Goal: Information Seeking & Learning: Learn about a topic

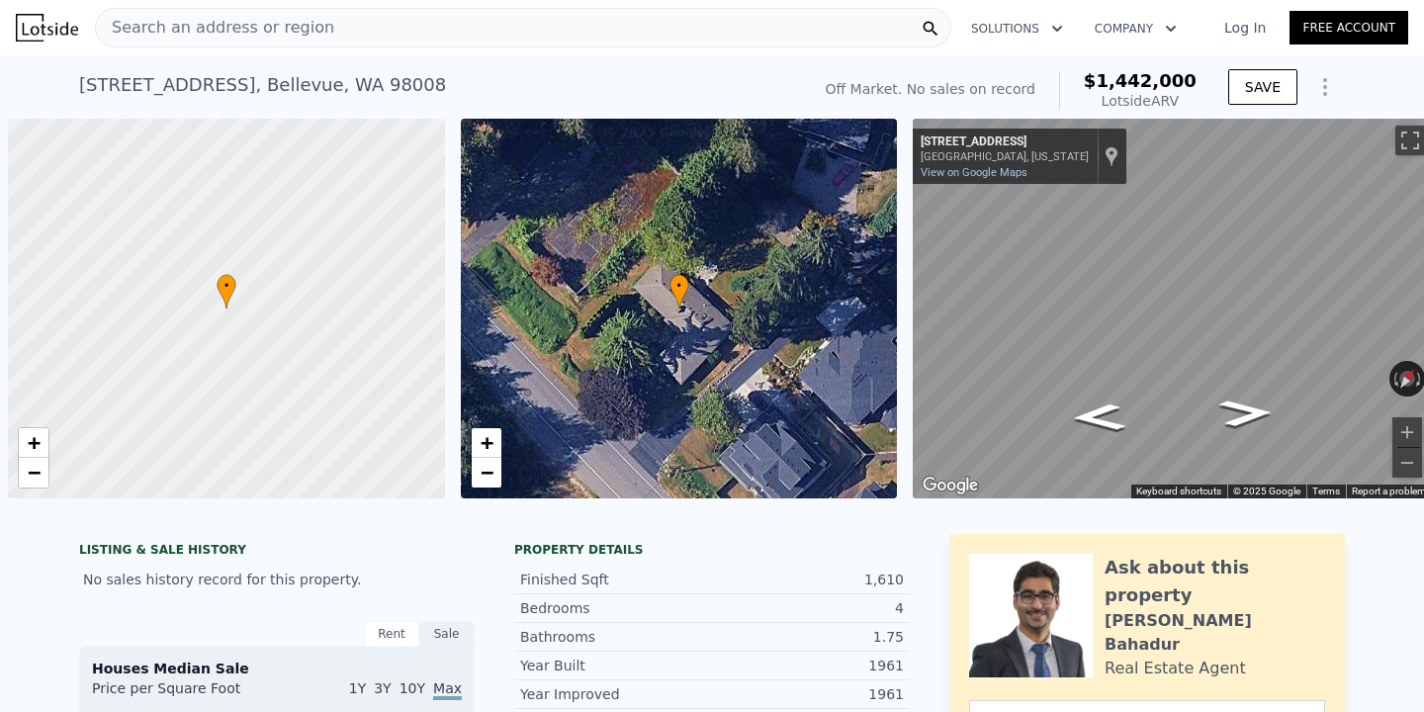
scroll to position [0, 8]
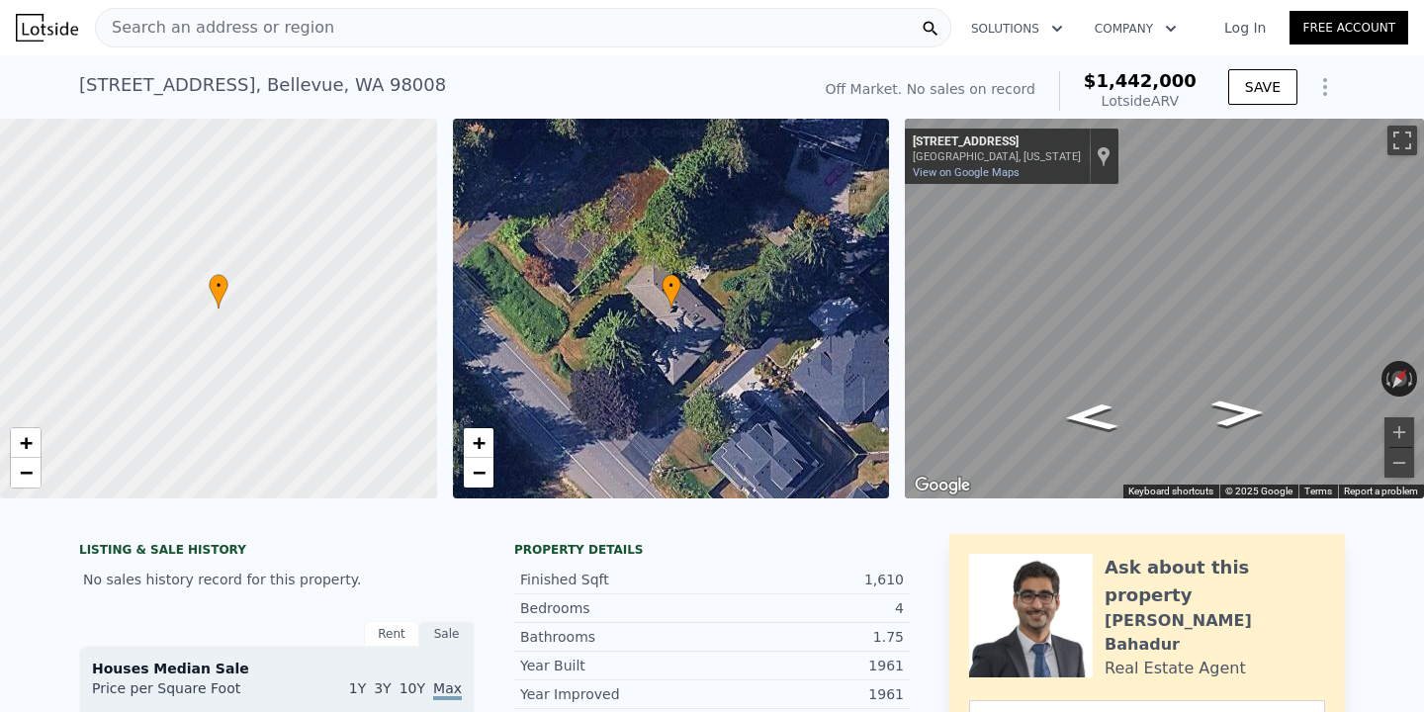
click at [318, 15] on div "Search an address or region" at bounding box center [523, 28] width 856 height 40
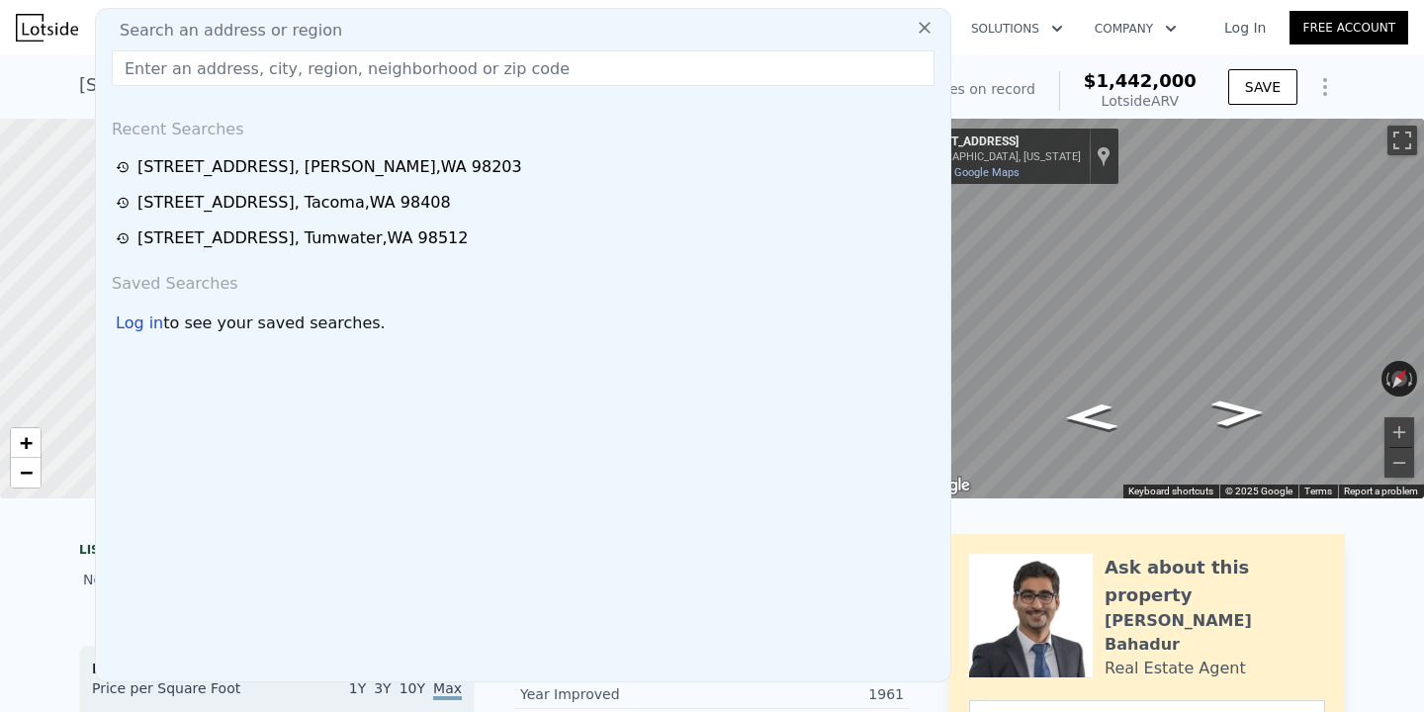
click at [317, 30] on span "Search an address or region" at bounding box center [223, 31] width 238 height 24
click at [299, 67] on input "text" at bounding box center [523, 68] width 823 height 36
paste input "[STREET_ADDRESS]"
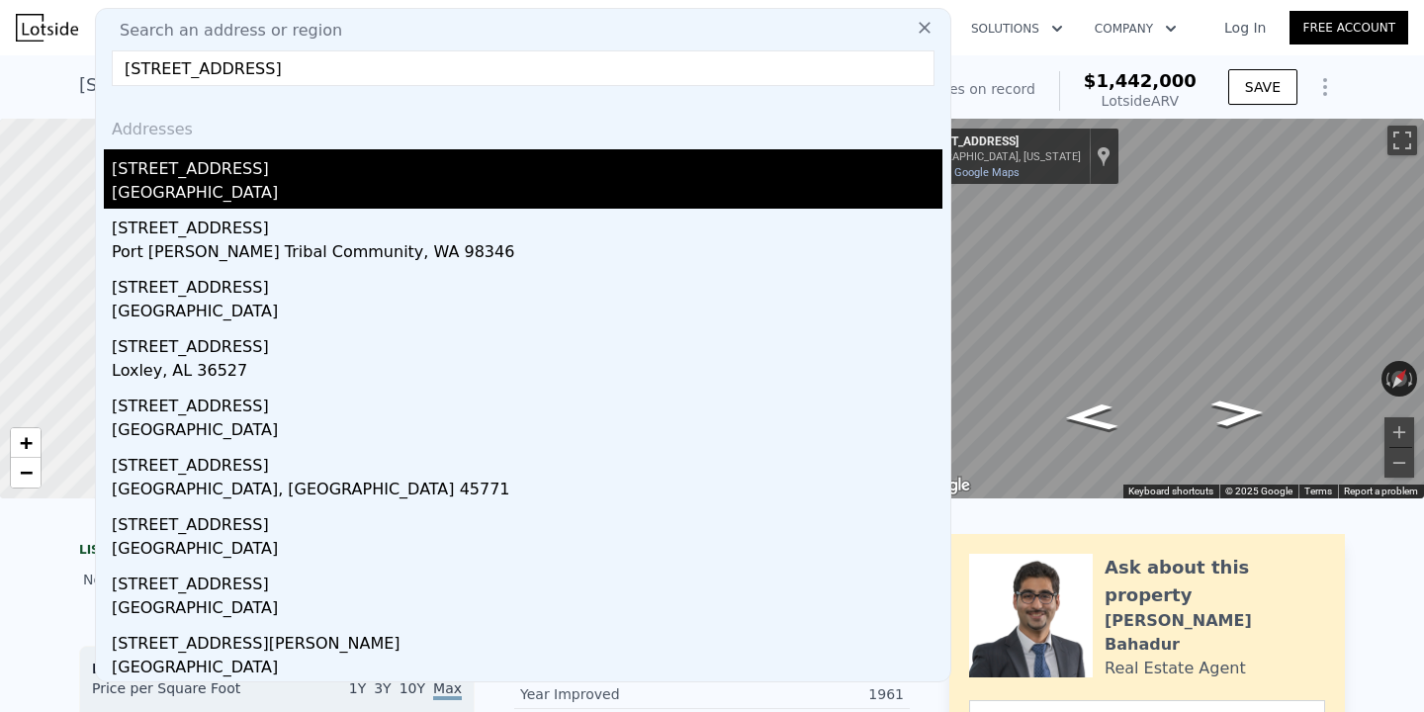
type input "[STREET_ADDRESS]"
click at [276, 185] on div "[GEOGRAPHIC_DATA]" at bounding box center [527, 195] width 831 height 28
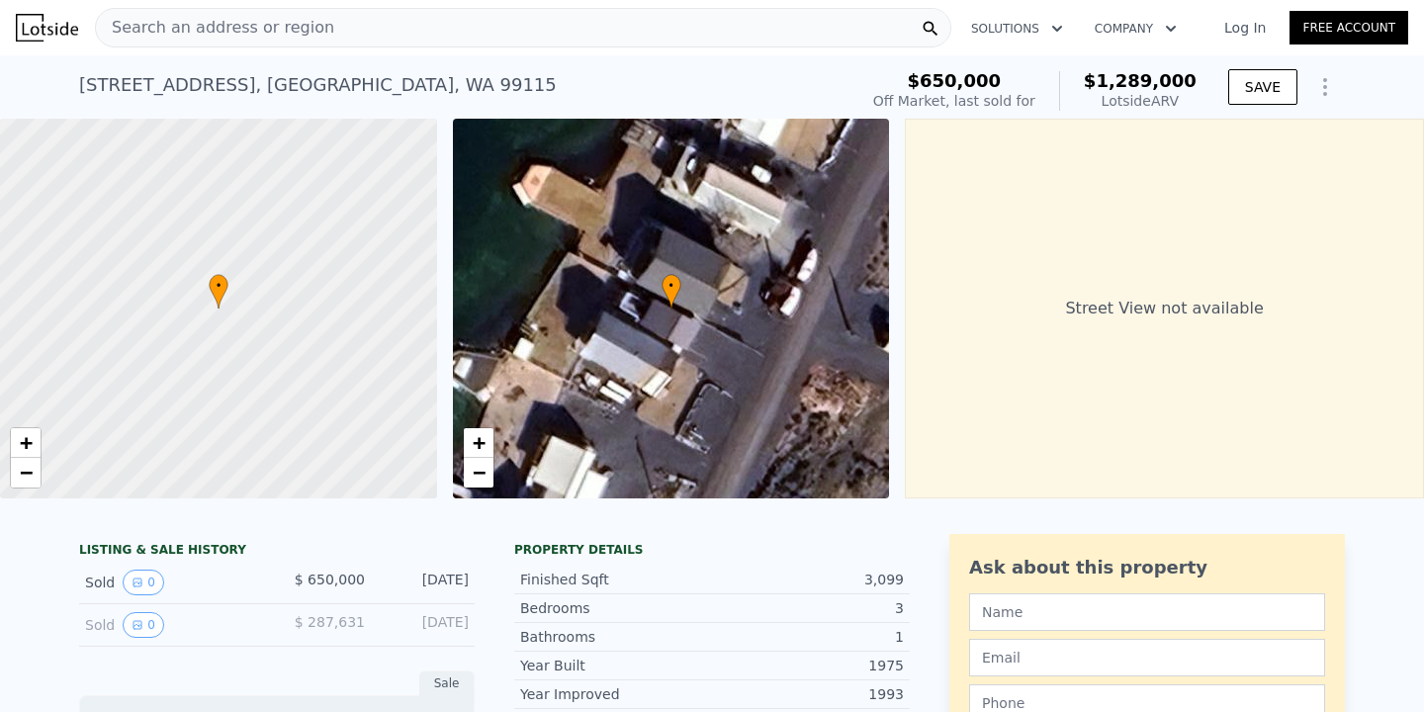
click at [434, 35] on div "Search an address or region" at bounding box center [523, 28] width 856 height 40
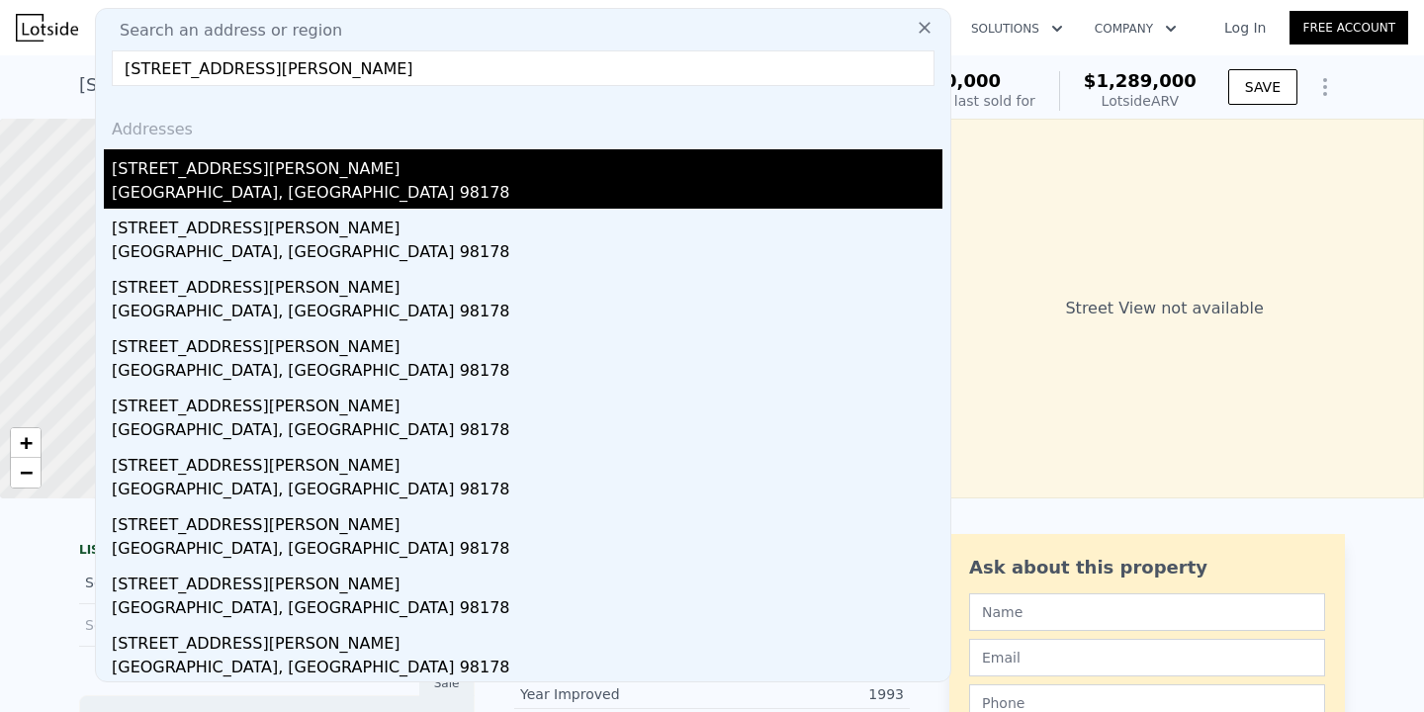
type input "[STREET_ADDRESS][PERSON_NAME]"
click at [379, 169] on div "[STREET_ADDRESS][PERSON_NAME]" at bounding box center [527, 165] width 831 height 32
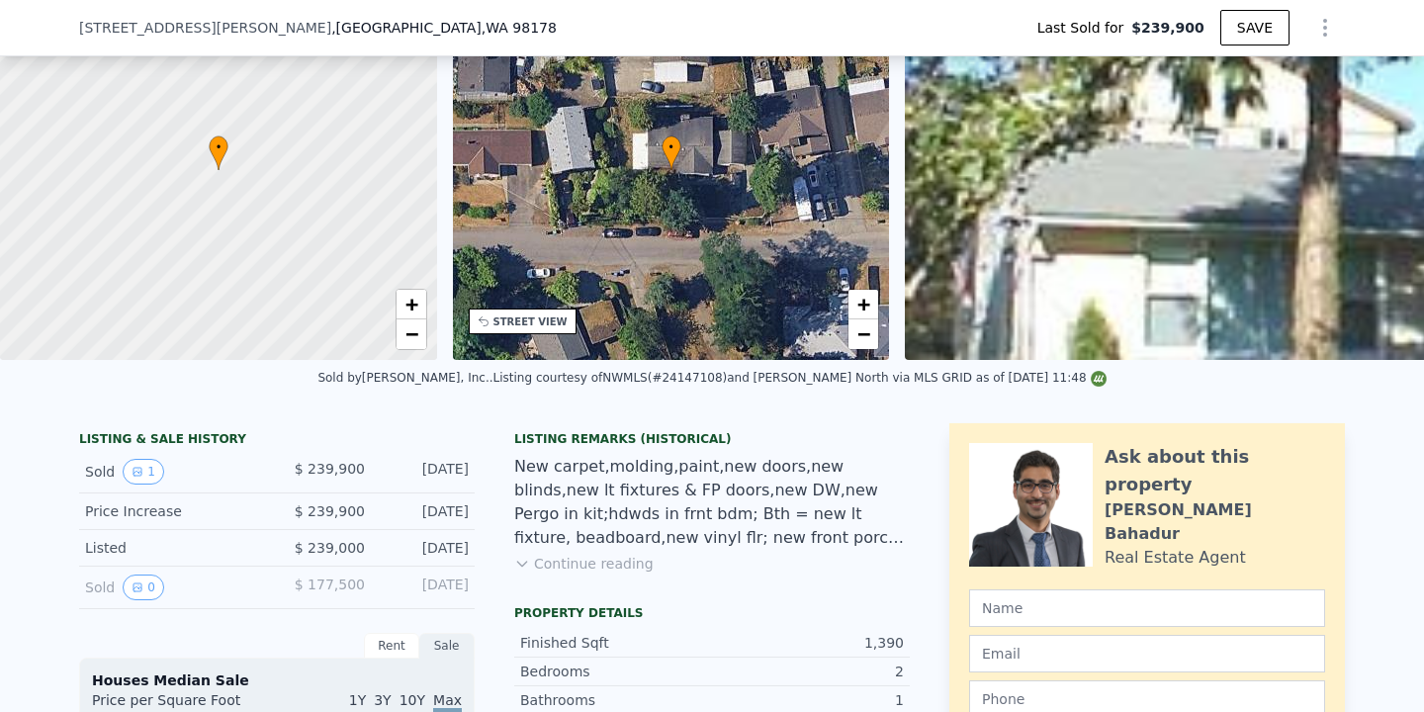
scroll to position [211, 0]
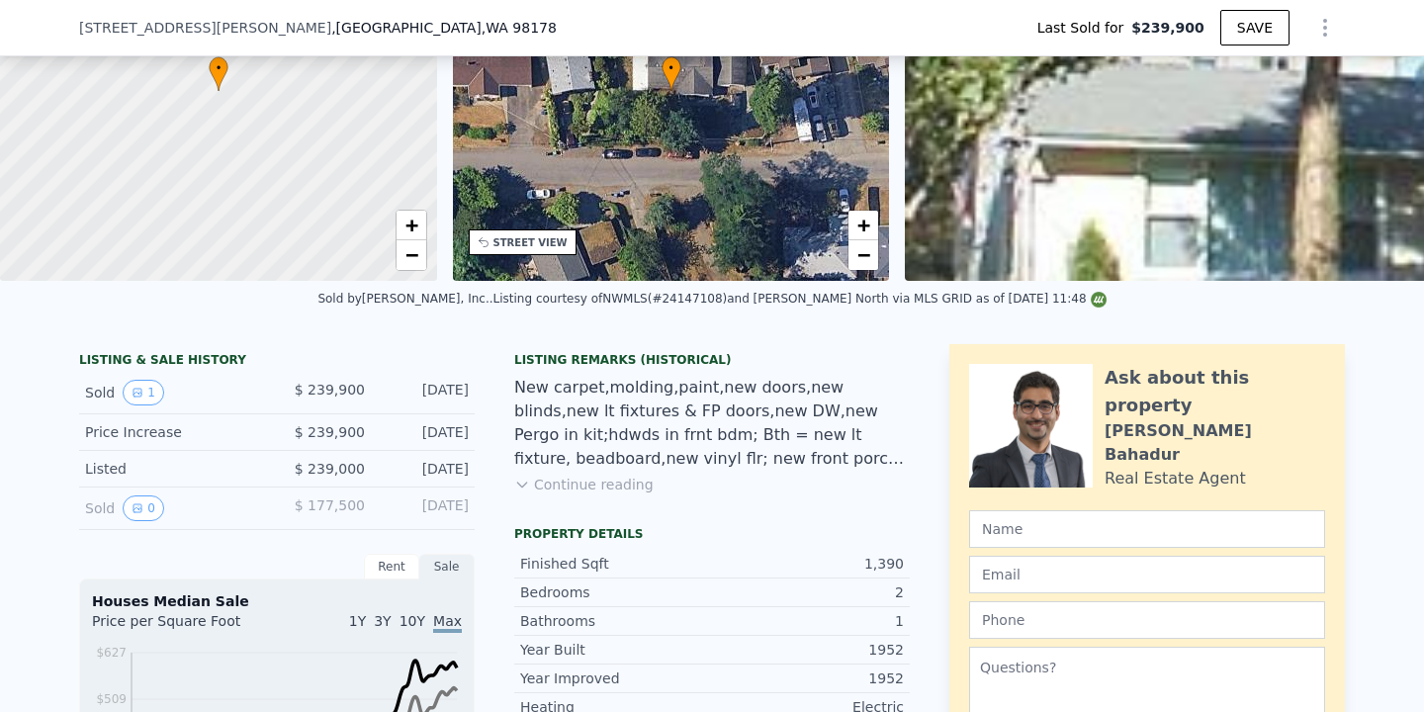
type input "$ 613,000"
type input "$ 311,085"
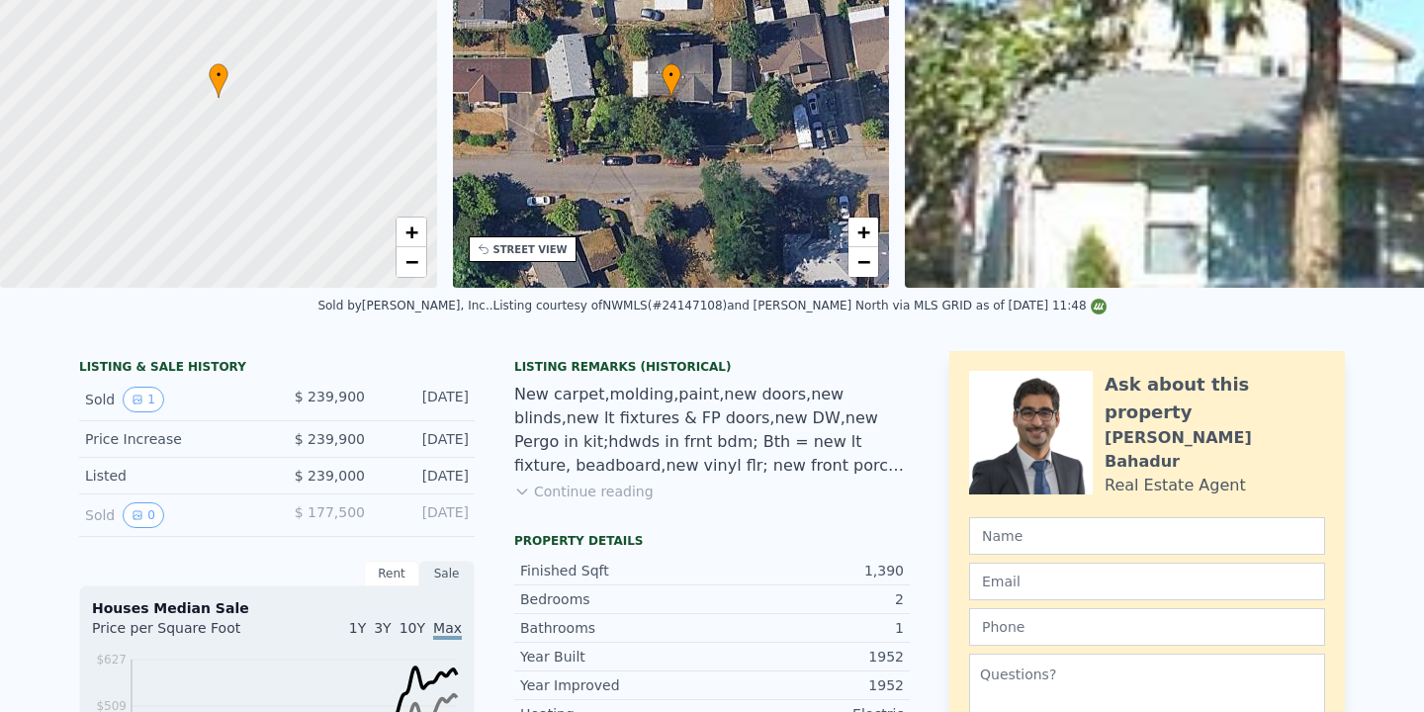
scroll to position [0, 0]
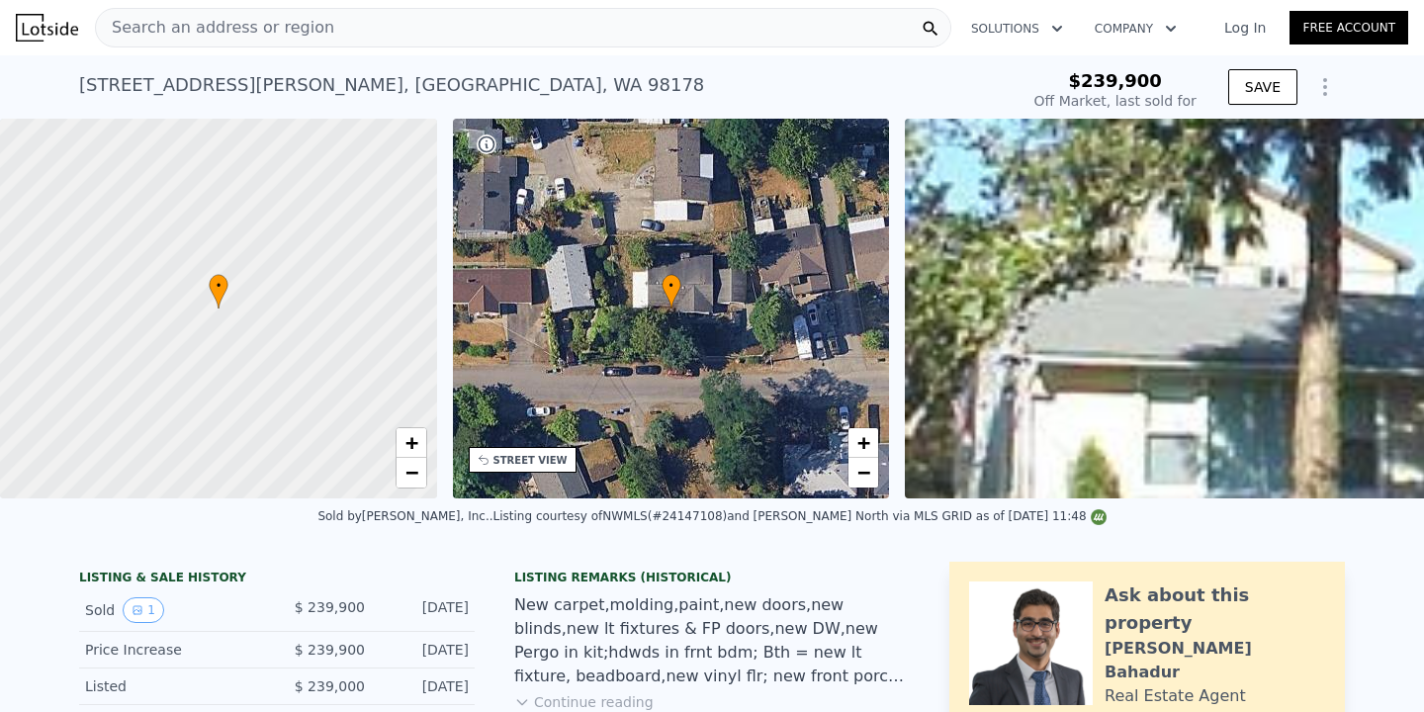
click at [369, 10] on div "Search an address or region" at bounding box center [523, 28] width 856 height 40
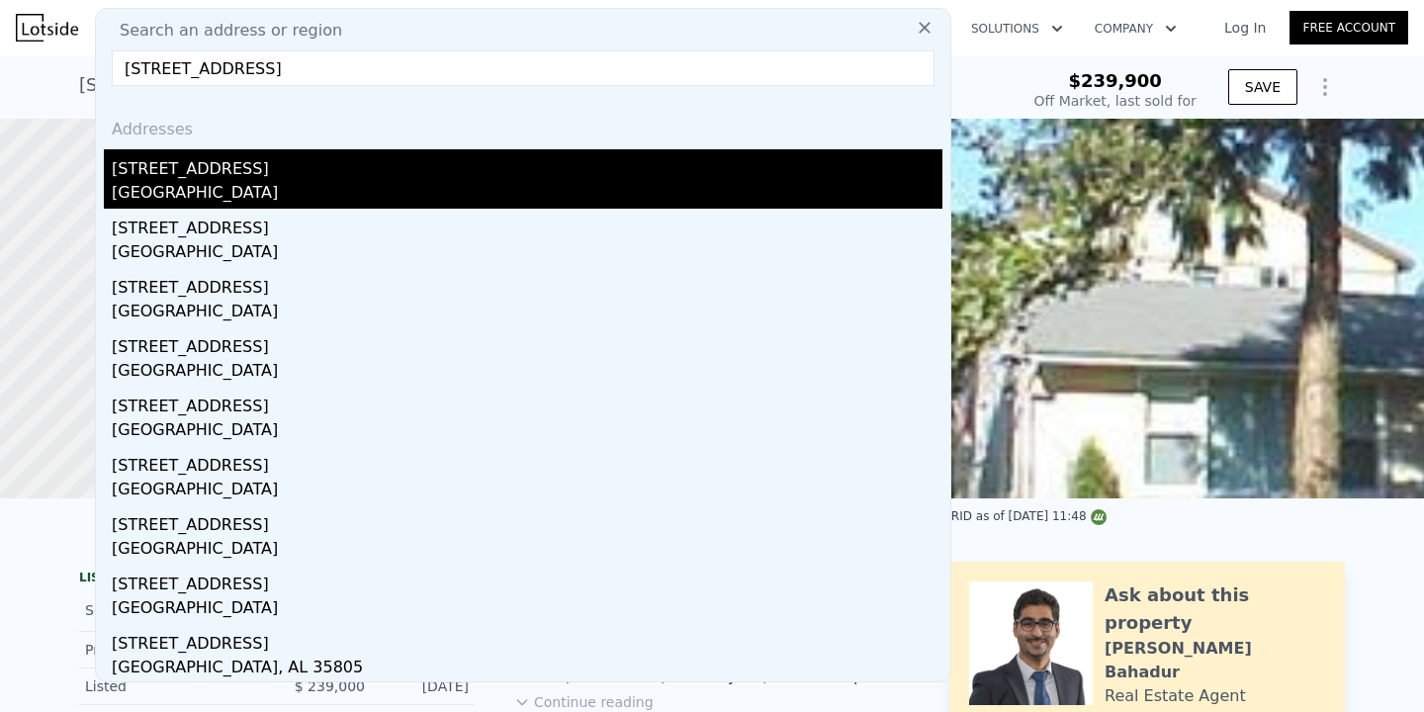
type input "[STREET_ADDRESS]"
click at [371, 172] on div "[STREET_ADDRESS]" at bounding box center [527, 165] width 831 height 32
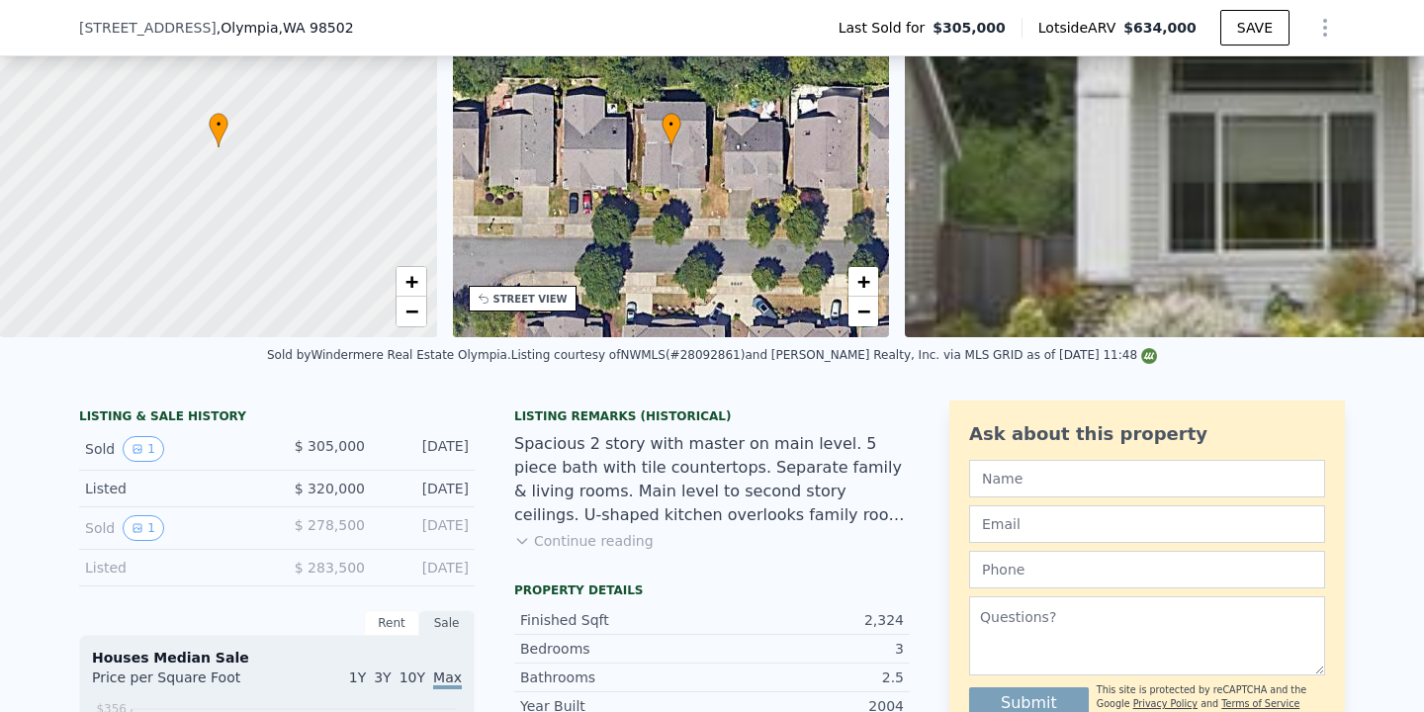
scroll to position [137, 0]
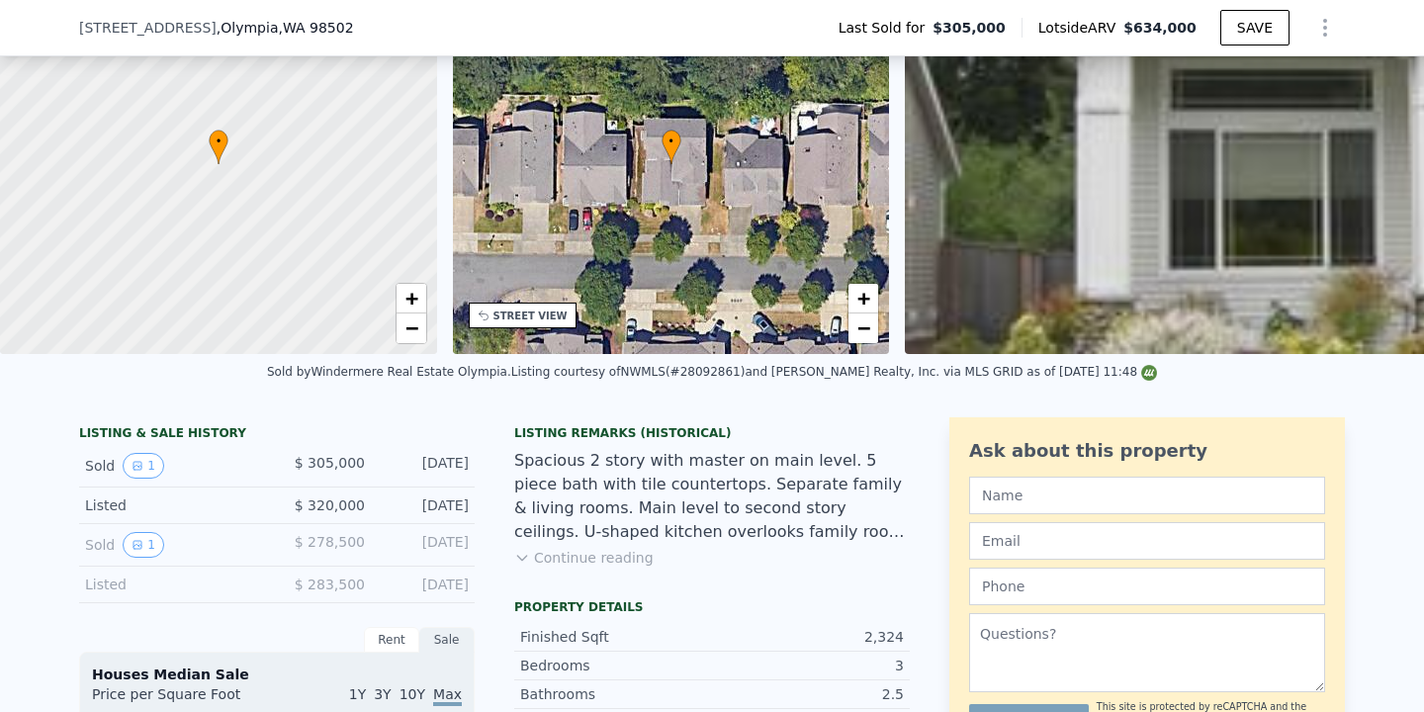
click at [612, 547] on div "Listing Remarks (Historical) Spacious 2 story with master on main level. 5 piec…" at bounding box center [712, 508] width 396 height 166
click at [612, 567] on button "Continue reading" at bounding box center [583, 558] width 139 height 20
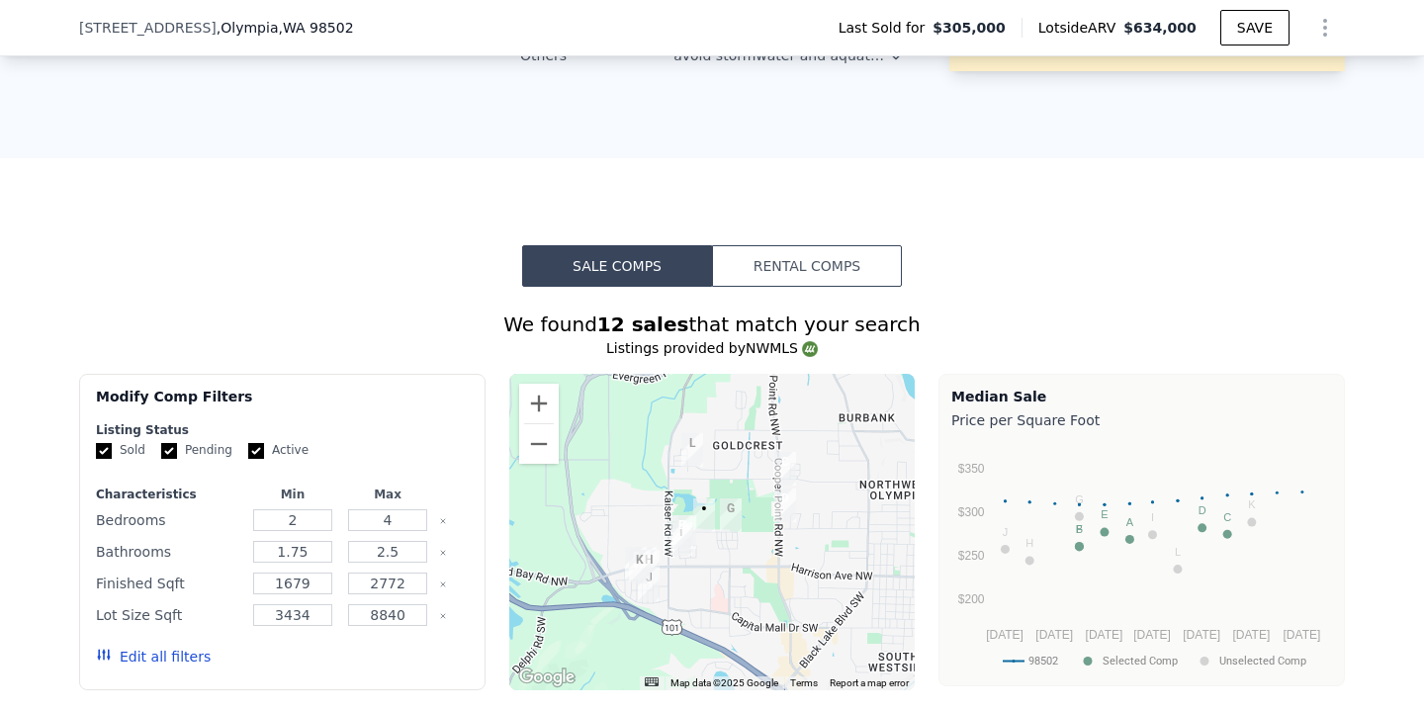
scroll to position [1491, 0]
